Goal: Information Seeking & Learning: Learn about a topic

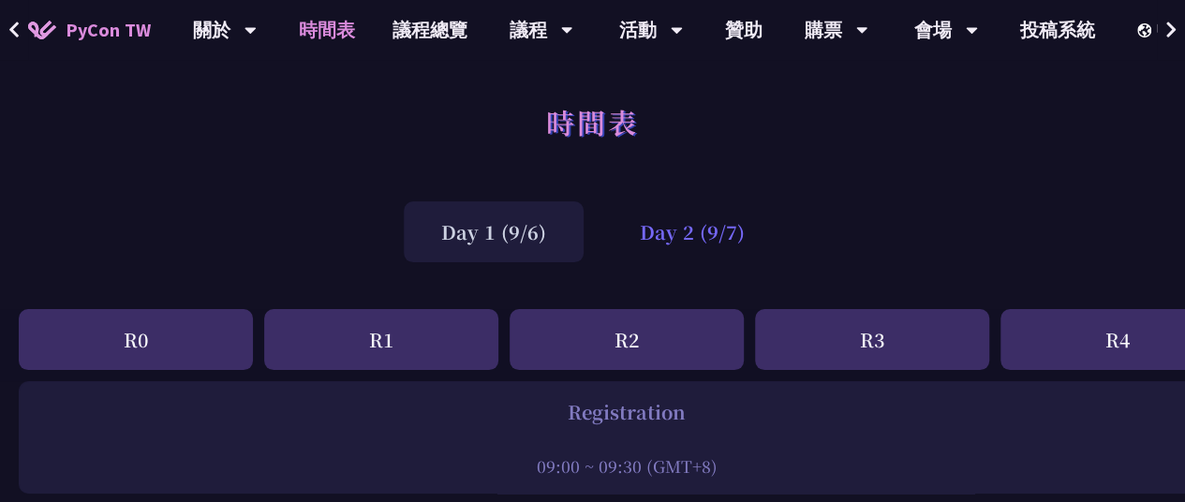
click at [655, 243] on div "Day 2 (9/7)" at bounding box center [692, 231] width 180 height 61
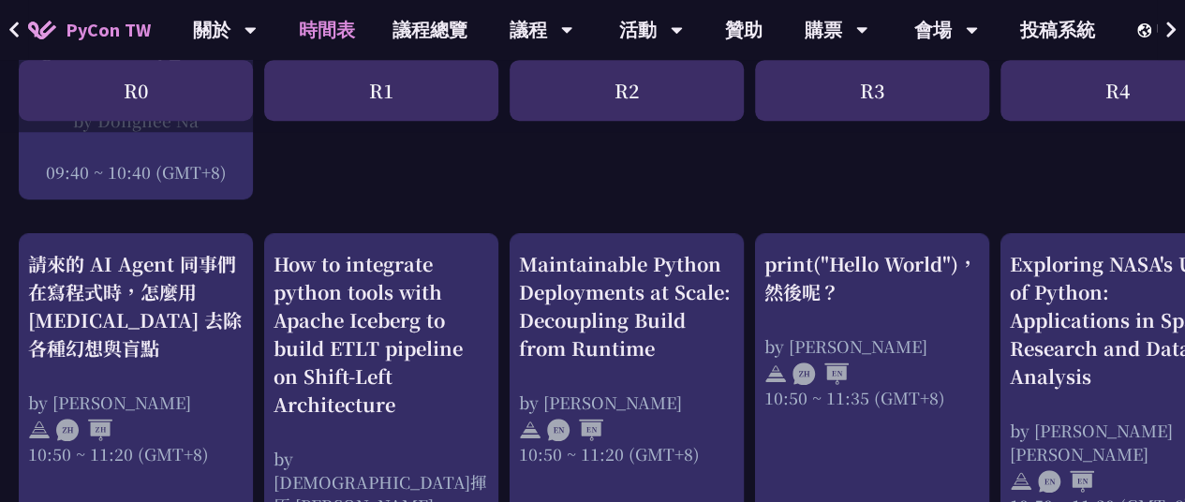
scroll to position [622, 0]
drag, startPoint x: 150, startPoint y: 280, endPoint x: 550, endPoint y: 211, distance: 405.9
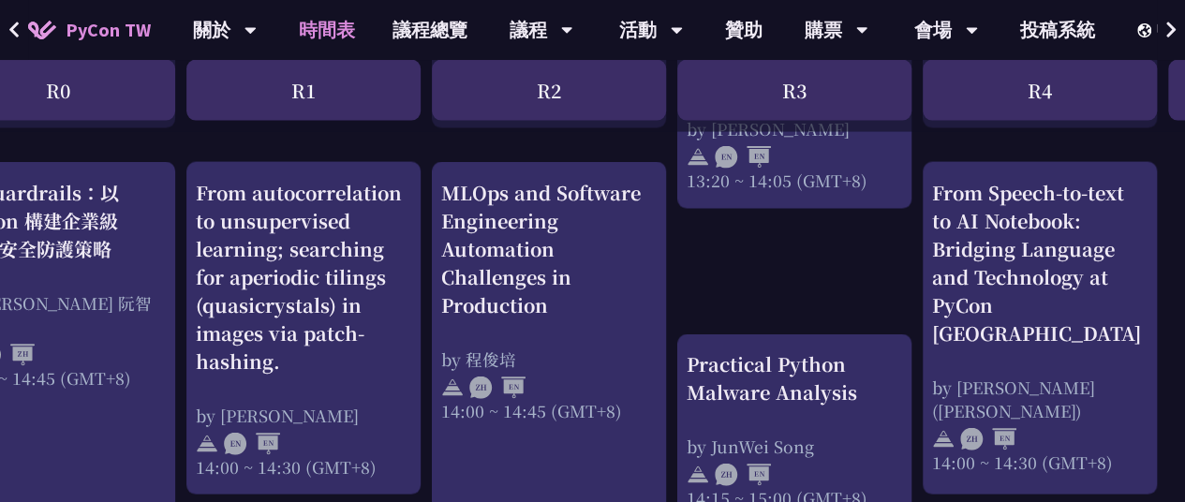
scroll to position [1896, 86]
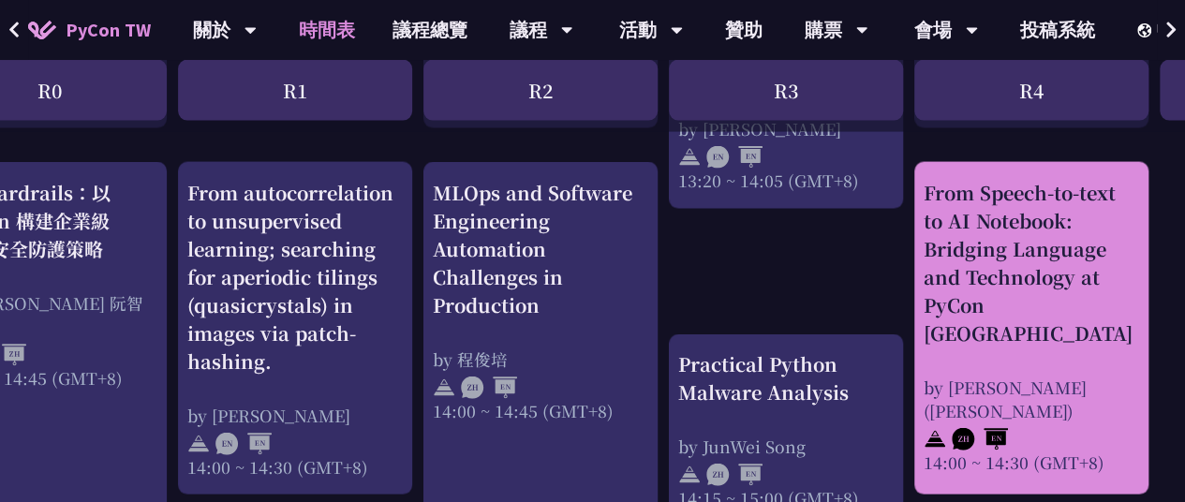
click at [982, 276] on div "From Speech-to-text to AI Notebook: Bridging Language and Technology at PyCon […" at bounding box center [1030, 263] width 215 height 169
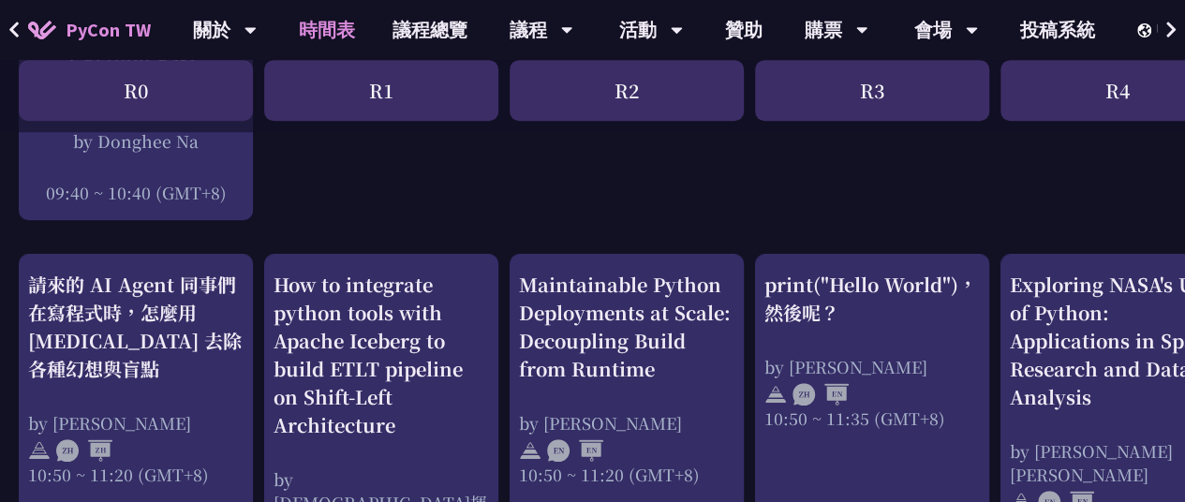
scroll to position [592, 0]
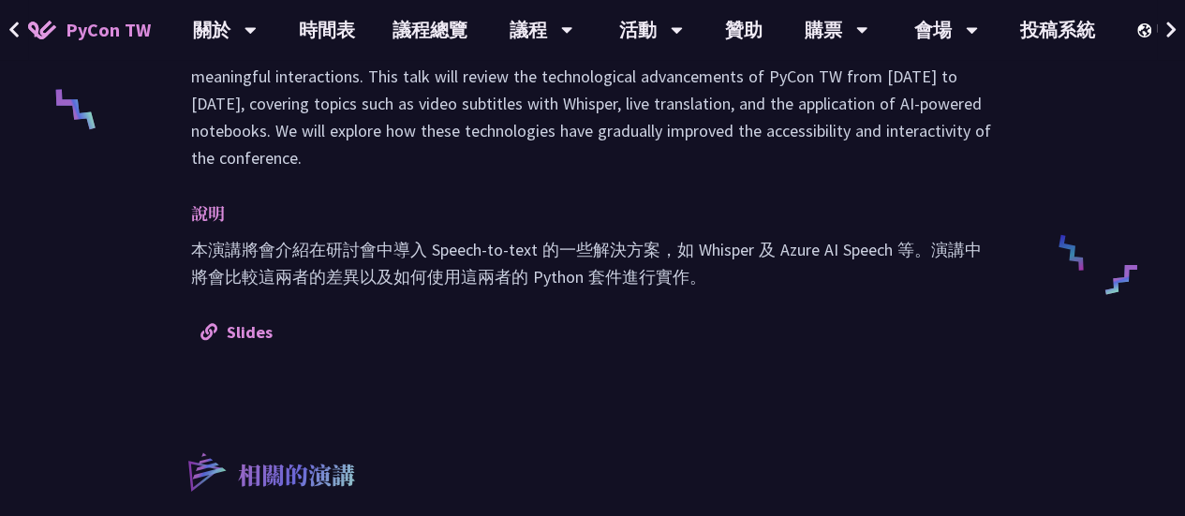
scroll to position [820, 0]
click at [244, 322] on link "Slides" at bounding box center [236, 333] width 72 height 22
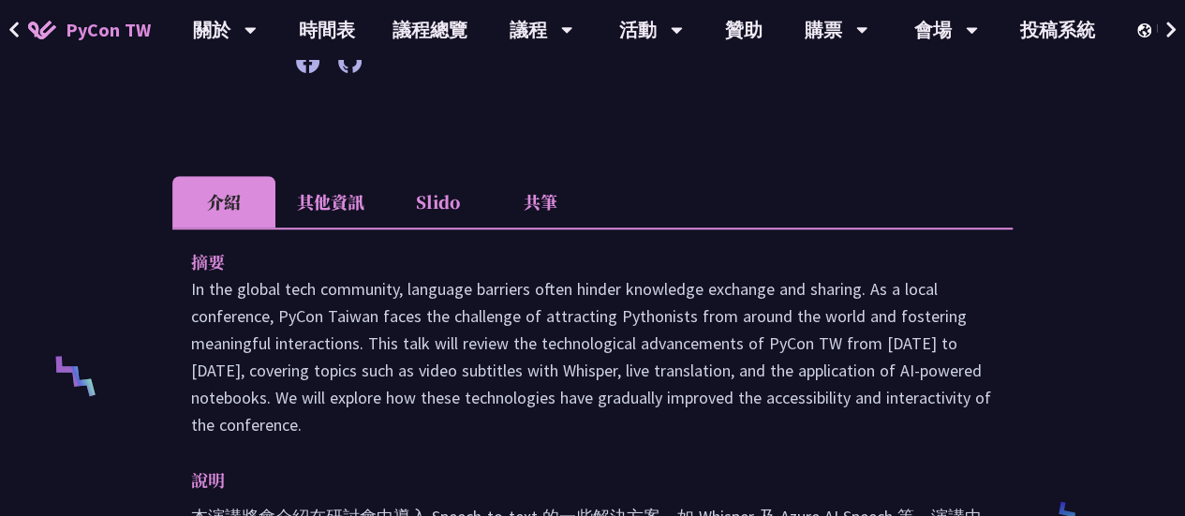
scroll to position [517, 0]
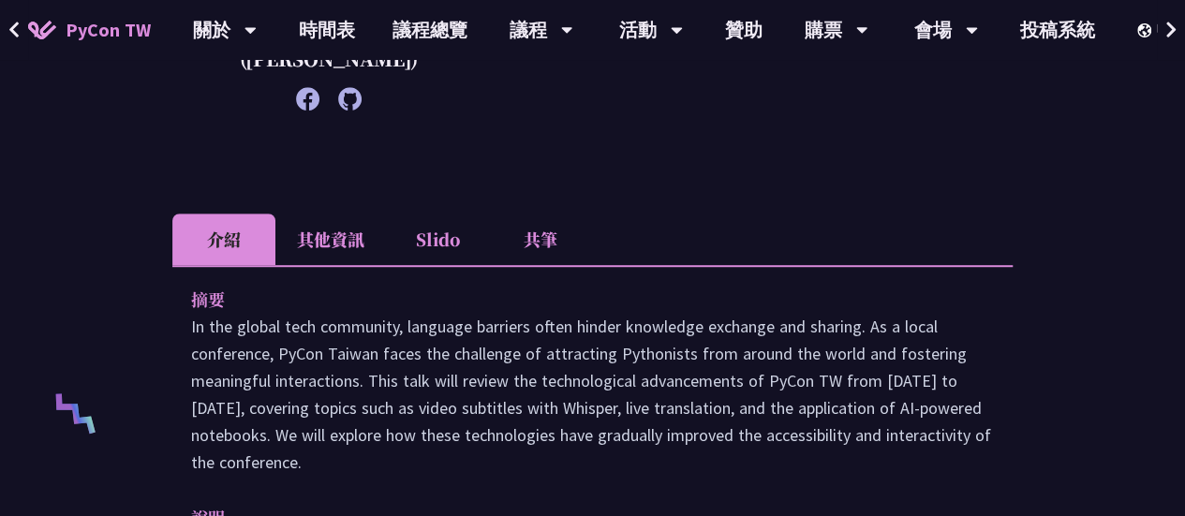
click at [536, 214] on li "共筆" at bounding box center [540, 240] width 103 height 52
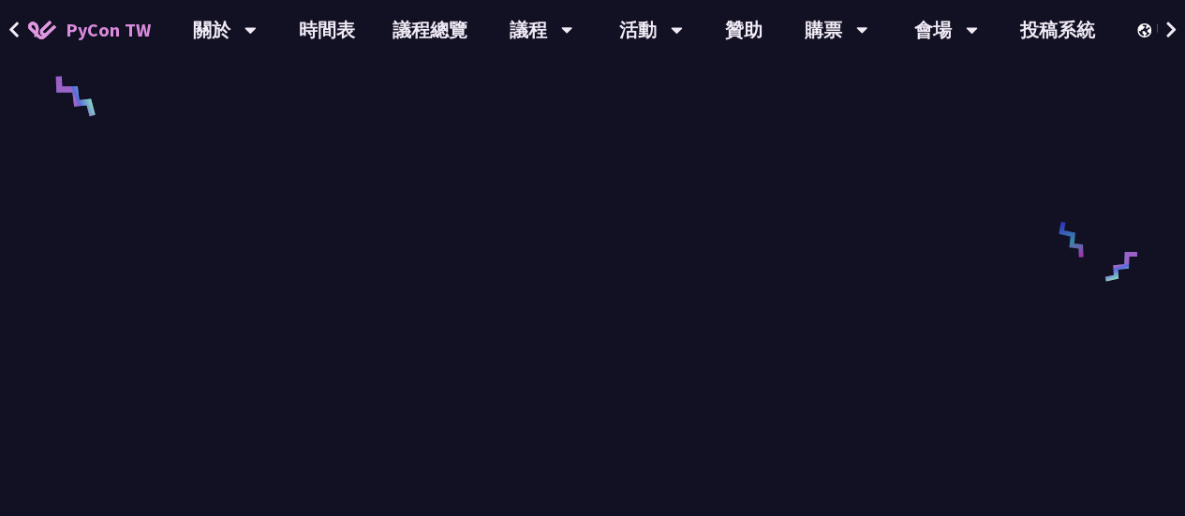
scroll to position [848, 0]
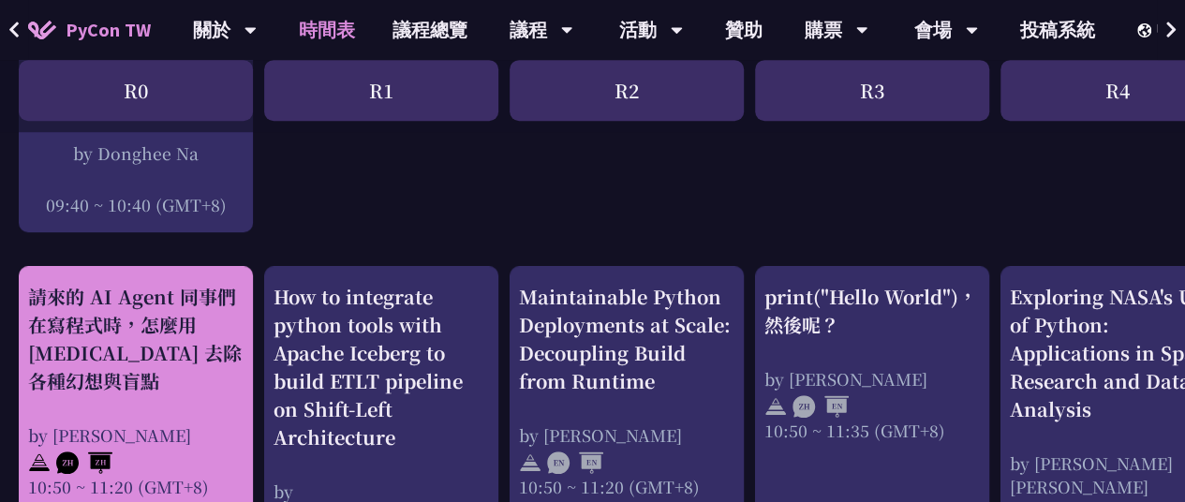
scroll to position [592, 0]
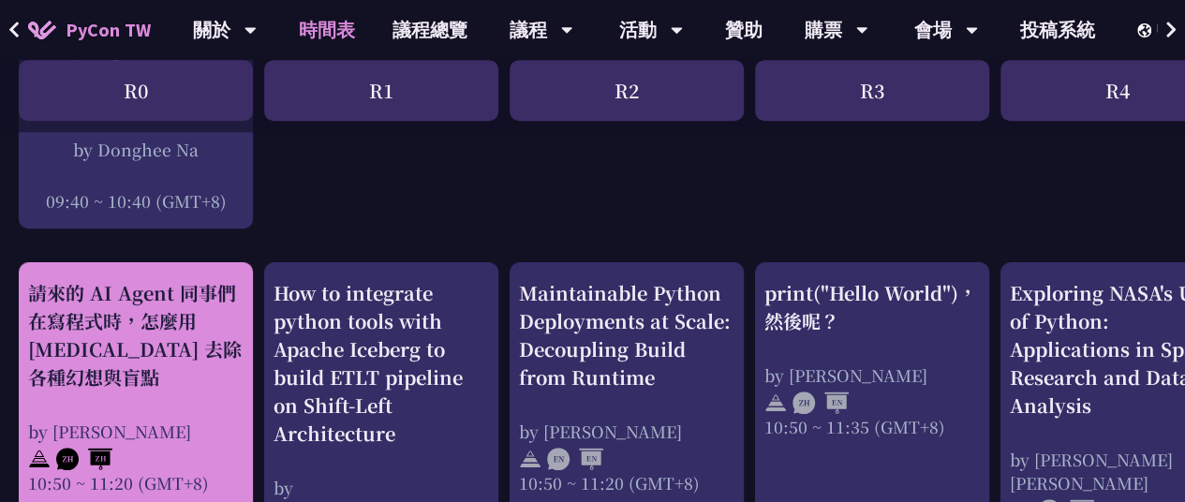
click at [153, 334] on div "請來的 AI Agent 同事們在寫程式時，怎麼用 [MEDICAL_DATA] 去除各種幻想與盲點" at bounding box center [135, 335] width 215 height 112
click at [151, 316] on div "請來的 AI Agent 同事們在寫程式時，怎麼用 [MEDICAL_DATA] 去除各種幻想與盲點" at bounding box center [135, 335] width 215 height 112
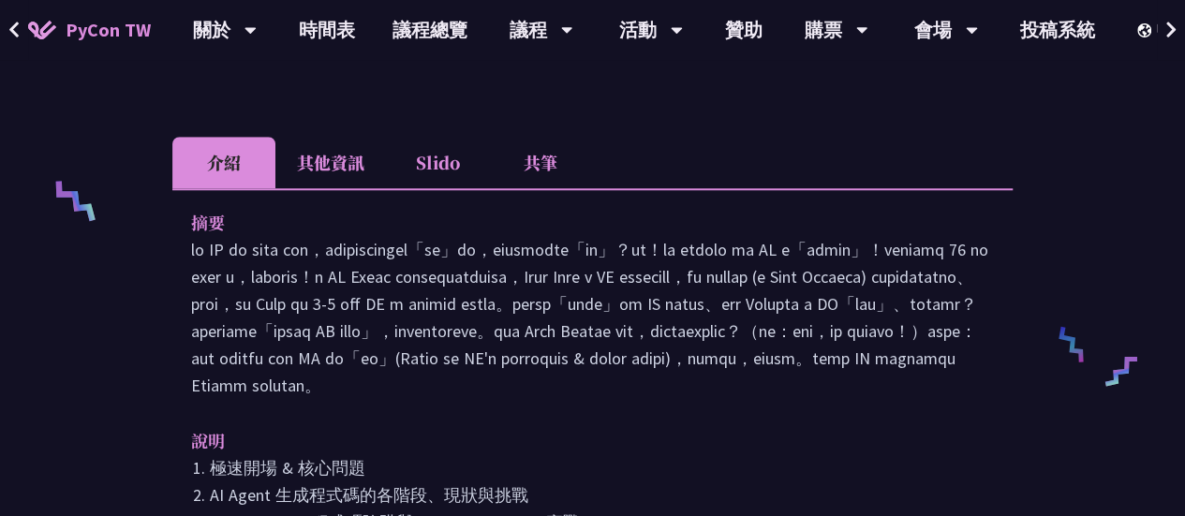
scroll to position [729, 0]
click at [523, 138] on li "共筆" at bounding box center [540, 164] width 103 height 52
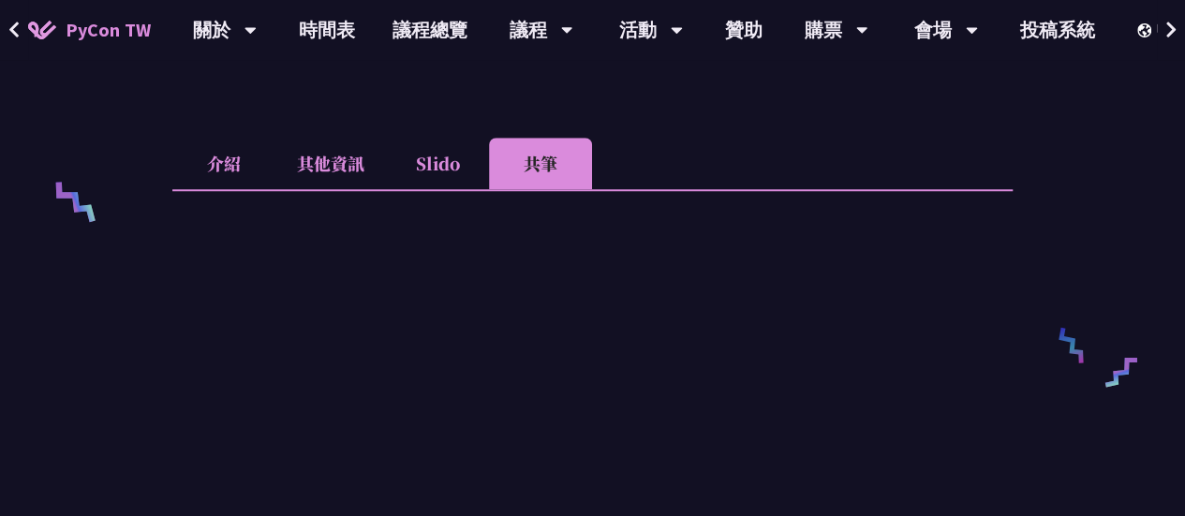
click at [540, 138] on li "共筆" at bounding box center [540, 164] width 103 height 52
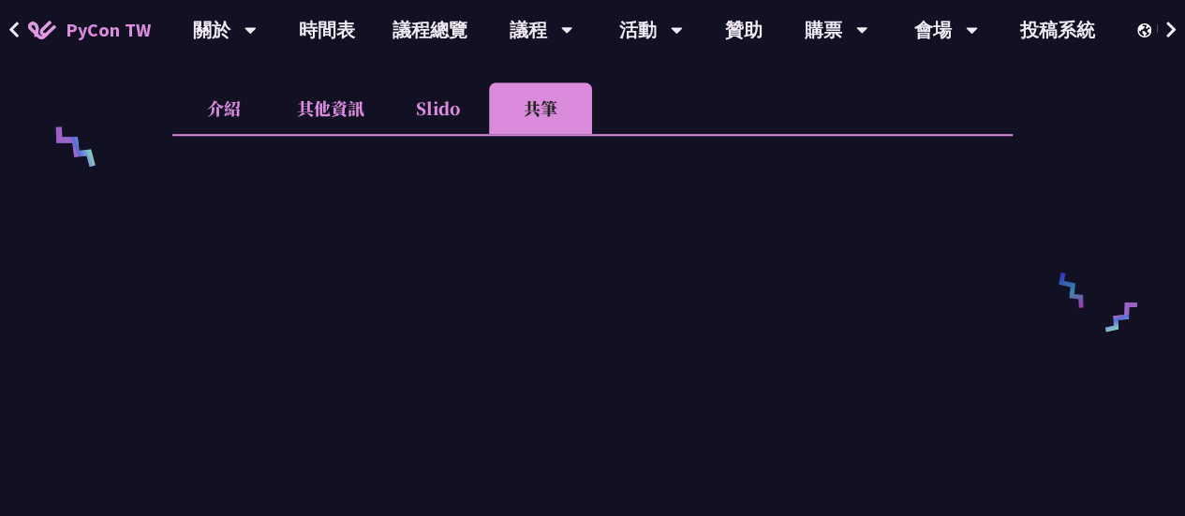
scroll to position [791, 0]
